Goal: Transaction & Acquisition: Purchase product/service

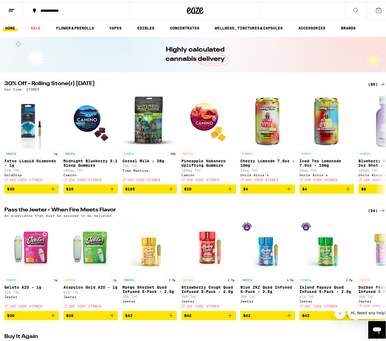
click at [39, 9] on div "**********" at bounding box center [79, 9] width 83 height 4
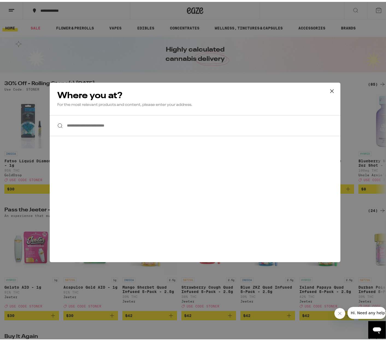
click at [149, 126] on input "**********" at bounding box center [195, 123] width 291 height 21
click at [331, 93] on icon at bounding box center [332, 89] width 8 height 8
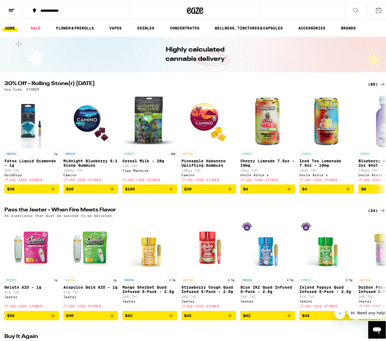
click at [375, 9] on icon at bounding box center [378, 8] width 7 height 7
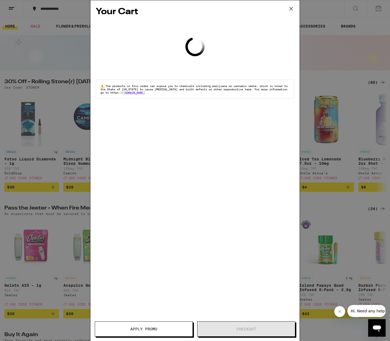
click at [288, 9] on icon at bounding box center [291, 9] width 8 height 8
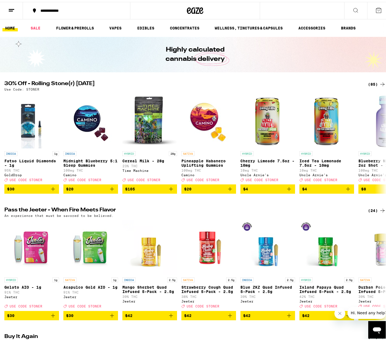
click at [13, 7] on line at bounding box center [11, 7] width 5 height 0
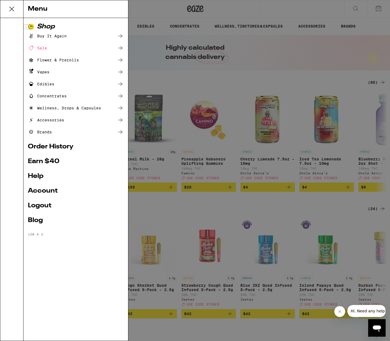
click at [48, 194] on link "Account" at bounding box center [76, 191] width 96 height 7
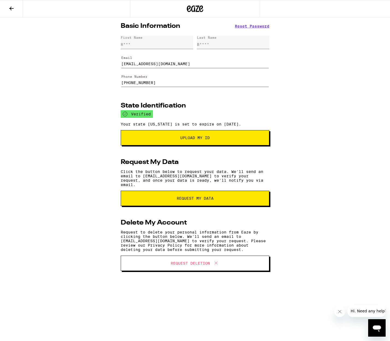
click at [11, 11] on icon at bounding box center [11, 8] width 7 height 7
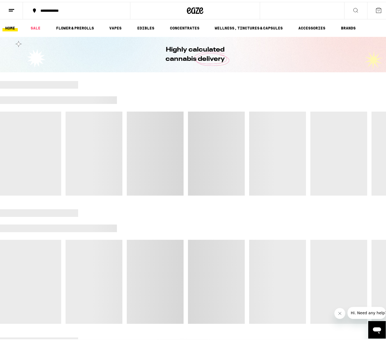
click at [76, 11] on button "**********" at bounding box center [76, 9] width 107 height 16
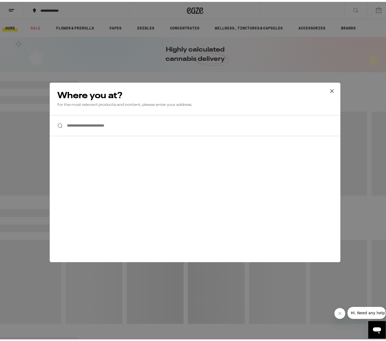
click at [147, 116] on input "**********" at bounding box center [195, 123] width 291 height 21
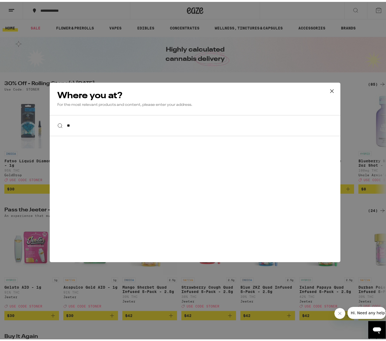
type input "*"
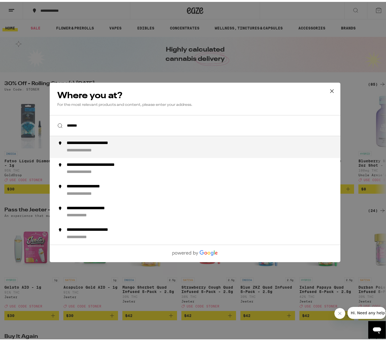
click at [116, 147] on div "**********" at bounding box center [206, 145] width 279 height 13
type input "**********"
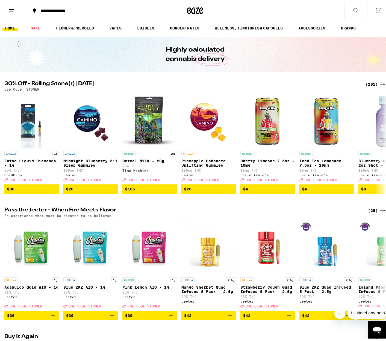
click at [369, 81] on div "(101)" at bounding box center [375, 82] width 20 height 7
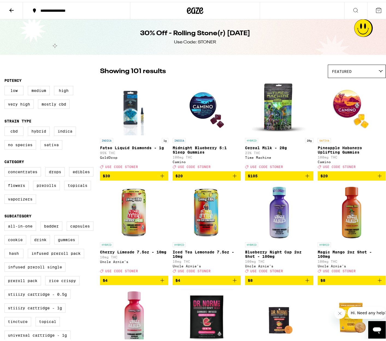
click at [371, 74] on div "Featured" at bounding box center [356, 69] width 57 height 13
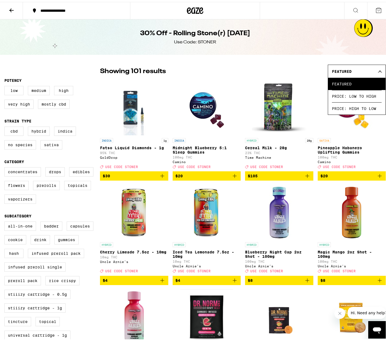
click at [370, 67] on div "Featured" at bounding box center [356, 69] width 57 height 13
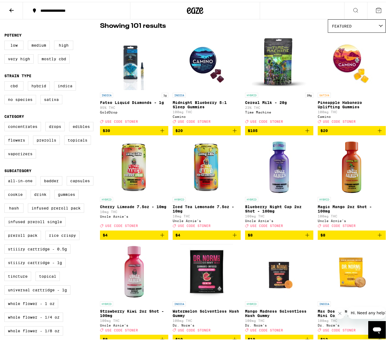
scroll to position [55, 0]
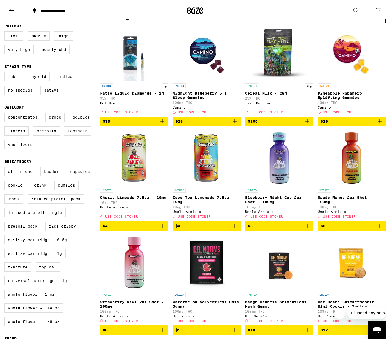
click at [159, 227] on icon "Add to bag" at bounding box center [162, 224] width 7 height 7
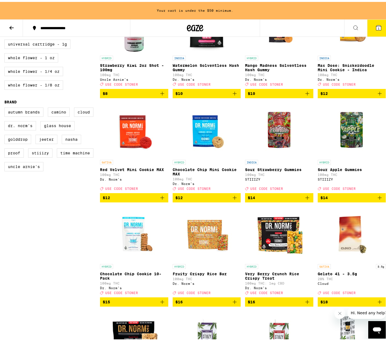
scroll to position [318, 0]
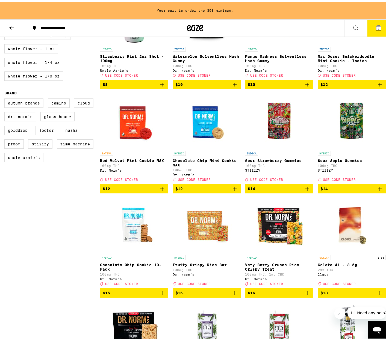
click at [338, 190] on span "$14" at bounding box center [351, 187] width 63 height 7
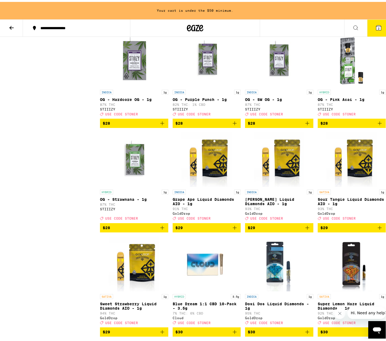
scroll to position [1328, 0]
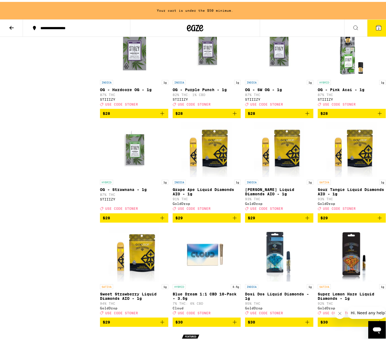
click at [350, 115] on span "$28" at bounding box center [351, 111] width 63 height 7
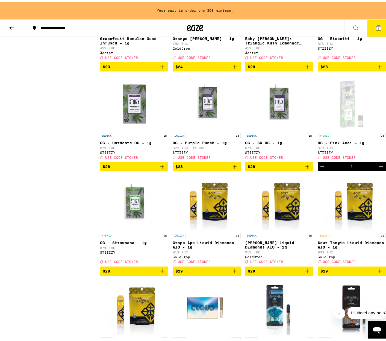
scroll to position [1274, 0]
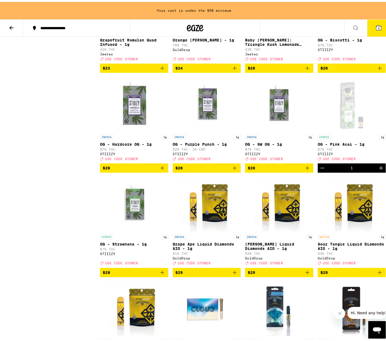
click at [218, 170] on span "$28" at bounding box center [206, 166] width 63 height 7
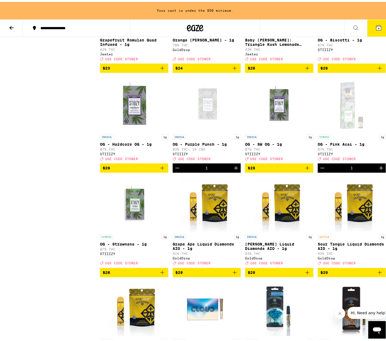
scroll to position [1256, 0]
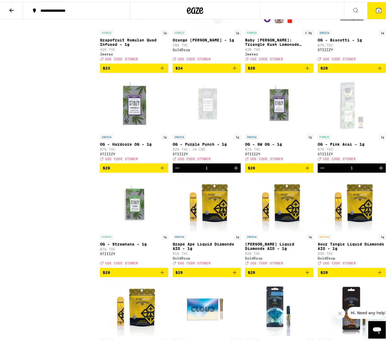
click at [377, 11] on icon at bounding box center [378, 8] width 7 height 7
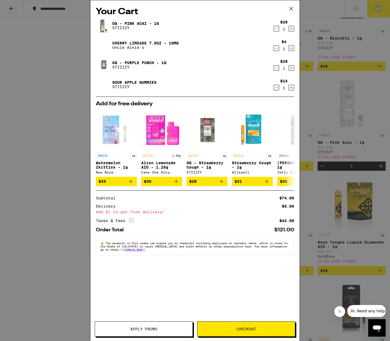
click at [152, 332] on button "Apply Promo" at bounding box center [144, 329] width 98 height 15
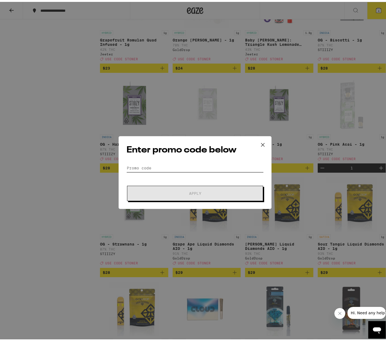
click at [155, 168] on input "Promo Code" at bounding box center [194, 166] width 137 height 8
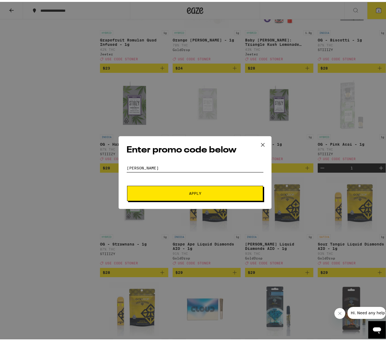
type input "[PERSON_NAME]"
click at [227, 189] on button "Apply" at bounding box center [195, 191] width 136 height 15
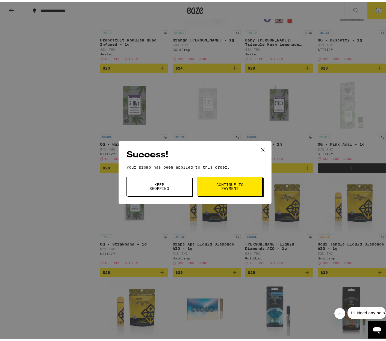
click at [230, 184] on span "Continue to payment" at bounding box center [230, 185] width 28 height 8
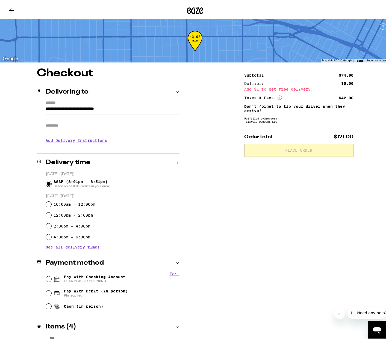
click at [69, 126] on input "Apt/Suite" at bounding box center [113, 123] width 134 height 13
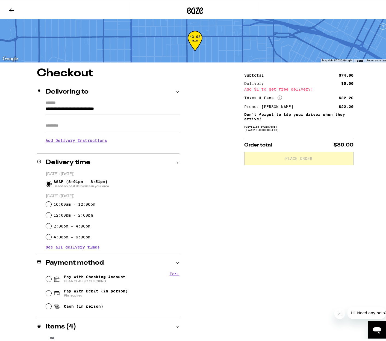
type input "*"
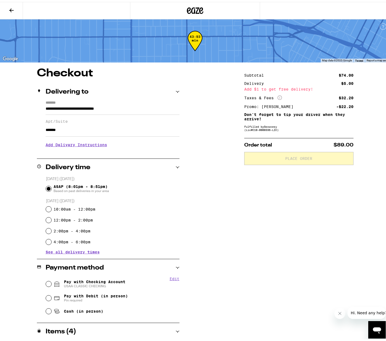
type input "*******"
click at [63, 141] on h3 "Add Delivery Instructions" at bounding box center [113, 143] width 134 height 13
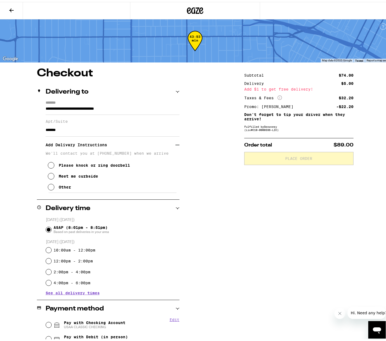
click at [51, 187] on icon at bounding box center [51, 185] width 7 height 7
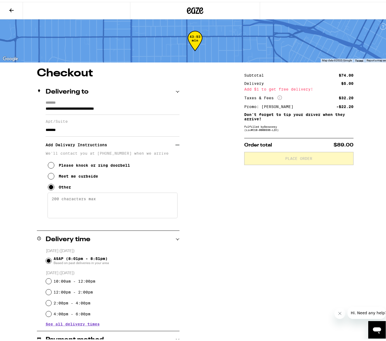
click at [60, 197] on textarea "Enter any other delivery instructions you want driver to know" at bounding box center [113, 204] width 130 height 26
drag, startPoint x: 107, startPoint y: 217, endPoint x: 108, endPoint y: 214, distance: 3.0
click at [108, 214] on textarea "Door Code: 4056# Floor 3, Unit 11 Please text me if the door code doesn't work.…" at bounding box center [113, 204] width 130 height 26
click at [84, 209] on textarea "Door Code: 4056# Floor 3, Unit 11 Please text me if the door code doesn't work.…" at bounding box center [113, 204] width 130 height 26
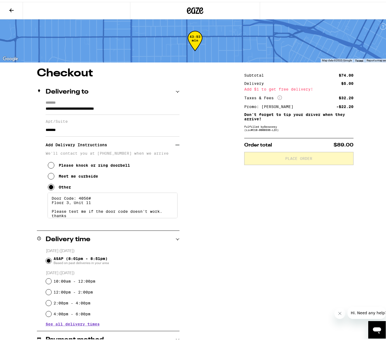
scroll to position [0, 0]
click at [97, 204] on textarea "Door Code: 4056# Floor 3, Unit 11 Please text me if the door code doesn't work.…" at bounding box center [113, 204] width 130 height 26
click at [58, 199] on textarea "Door Code: 4056# Floor 3, Unit 11 Please text me if the door code doesn't work.…" at bounding box center [113, 204] width 130 height 26
click at [72, 205] on textarea "Lobby door Code: 4056# Floor 3, Unit 11 Please text me if the door code doesn't…" at bounding box center [113, 204] width 130 height 26
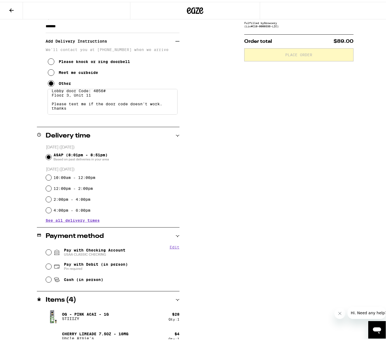
scroll to position [109, 0]
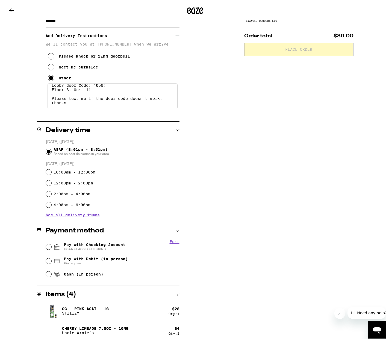
type textarea "Lobby door Code: 4056# Floor 3, Unit 11 Please text me if the door code doesn't…"
click at [47, 244] on input "Pay with Checking Account USAA CLASSIC CHECKING" at bounding box center [48, 245] width 5 height 5
radio input "true"
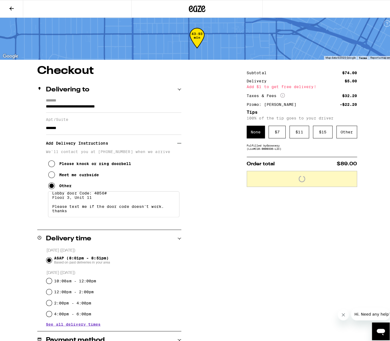
scroll to position [0, 0]
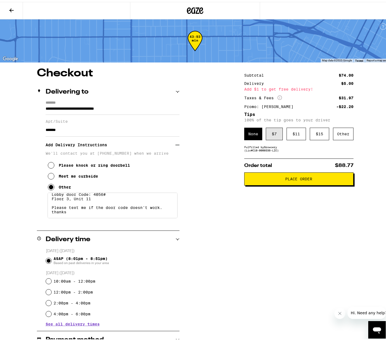
click at [276, 136] on div "$ 7" at bounding box center [274, 132] width 17 height 13
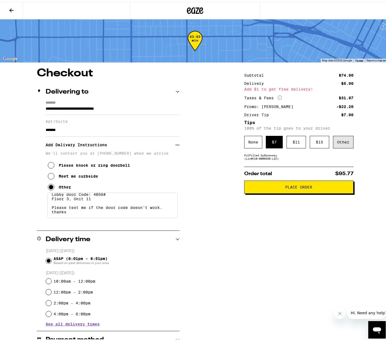
click at [334, 142] on div "Other" at bounding box center [343, 140] width 20 height 13
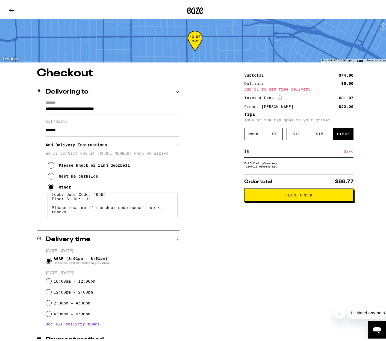
type input "8"
click at [294, 195] on span "Place Order" at bounding box center [298, 193] width 27 height 4
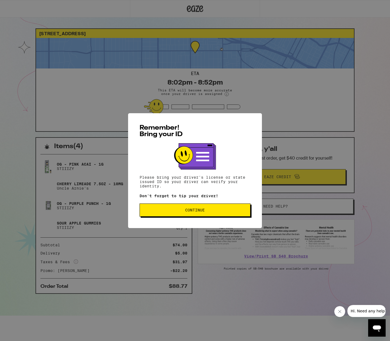
click at [194, 210] on span "Continue" at bounding box center [195, 210] width 20 height 4
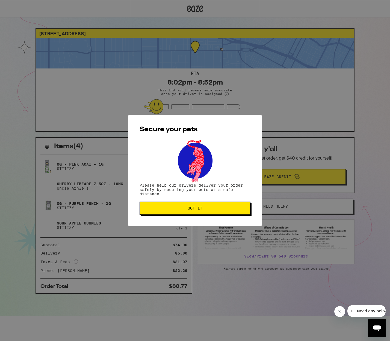
click at [191, 209] on span "Got it" at bounding box center [195, 208] width 15 height 4
